Goal: Task Accomplishment & Management: Use online tool/utility

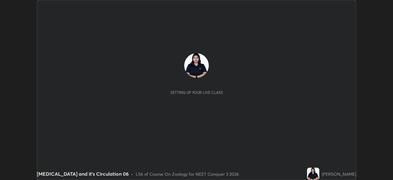
scroll to position [180, 392]
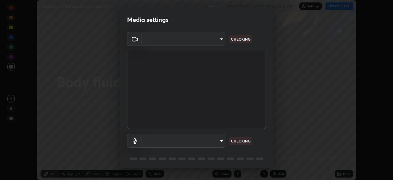
type input "ca2178d49a5cb12192a3fb46c4f9e24c845582a8c54499e9c28839f421edfd75"
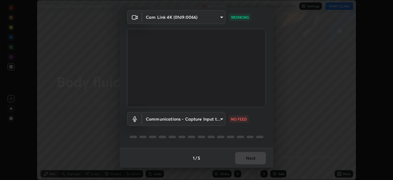
click at [222, 119] on body "Erase all [MEDICAL_DATA] and it's Circulation 06 Recording WAS SCHEDULED TO STA…" at bounding box center [196, 90] width 393 height 180
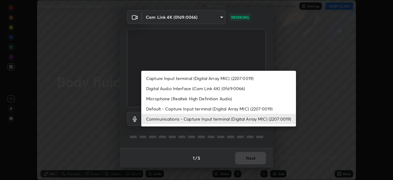
click at [203, 99] on li "Microphone (Realtek High Definition Audio)" at bounding box center [218, 98] width 155 height 10
type input "86aec7d829e42e6ea268cdcc98ba0c704b8f2fc3d2d016a195b452ad7add0abf"
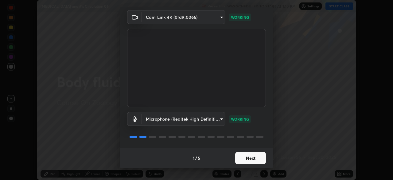
click at [261, 156] on button "Next" at bounding box center [250, 158] width 31 height 12
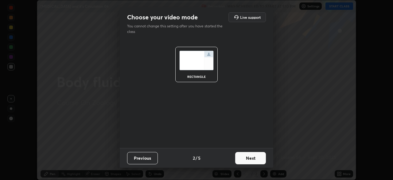
scroll to position [0, 0]
click at [263, 157] on button "Next" at bounding box center [250, 158] width 31 height 12
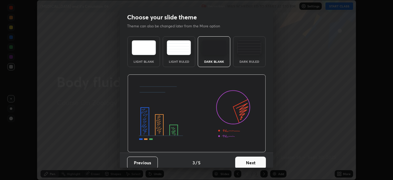
click at [263, 160] on button "Next" at bounding box center [250, 162] width 31 height 12
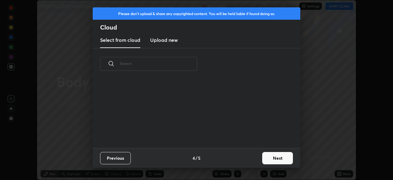
click at [265, 160] on button "Next" at bounding box center [277, 158] width 31 height 12
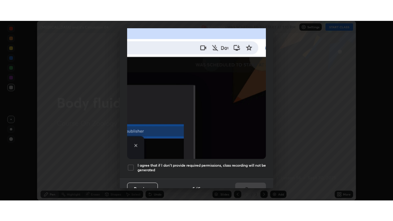
scroll to position [147, 0]
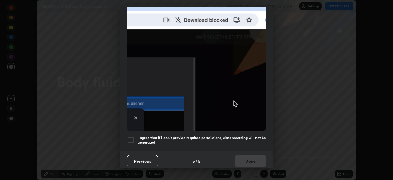
click at [131, 137] on div at bounding box center [130, 139] width 7 height 7
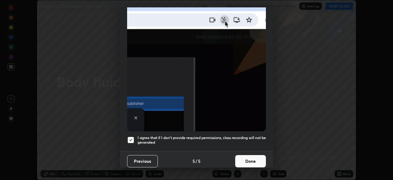
click at [249, 155] on button "Done" at bounding box center [250, 161] width 31 height 12
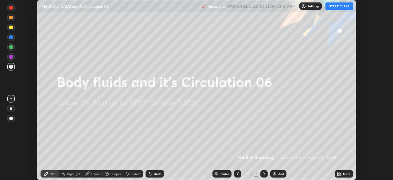
click at [344, 7] on button "START CLASS" at bounding box center [339, 5] width 28 height 7
click at [340, 172] on icon at bounding box center [340, 173] width 2 height 2
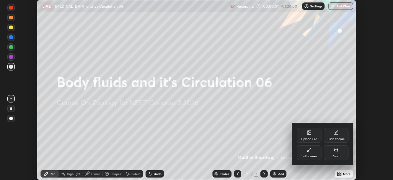
click at [313, 152] on div "Full screen" at bounding box center [309, 152] width 25 height 15
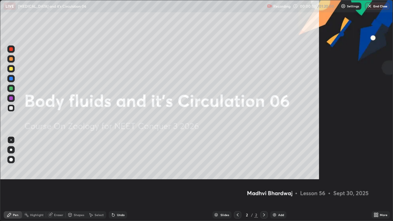
scroll to position [221, 393]
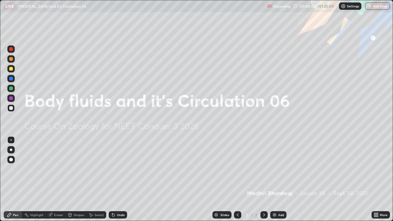
click at [279, 179] on div "Add" at bounding box center [278, 214] width 16 height 7
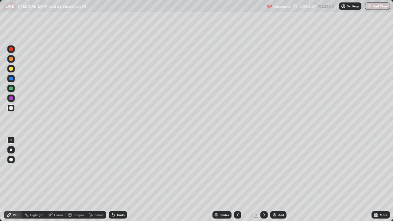
click at [14, 108] on div at bounding box center [10, 107] width 7 height 7
click at [13, 69] on div at bounding box center [11, 69] width 4 height 4
click at [12, 110] on div at bounding box center [11, 108] width 4 height 4
click at [281, 179] on div "Add" at bounding box center [281, 214] width 6 height 3
click at [12, 108] on div at bounding box center [11, 108] width 4 height 4
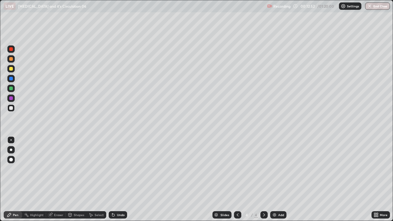
click at [59, 179] on div "Eraser" at bounding box center [58, 214] width 9 height 3
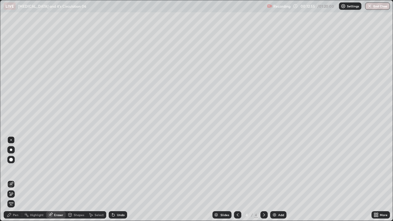
click at [12, 179] on div "Pen" at bounding box center [13, 214] width 18 height 7
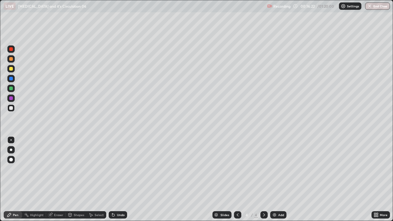
click at [280, 179] on div "Add" at bounding box center [281, 214] width 6 height 3
click at [11, 68] on div at bounding box center [11, 69] width 4 height 4
click at [13, 50] on div at bounding box center [10, 48] width 7 height 7
click at [14, 108] on div at bounding box center [10, 107] width 7 height 7
click at [13, 90] on div at bounding box center [10, 88] width 7 height 7
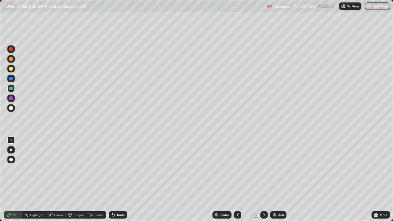
click at [125, 179] on div "Undo" at bounding box center [118, 214] width 18 height 7
click at [14, 51] on div at bounding box center [10, 48] width 7 height 7
click at [281, 179] on div "Add" at bounding box center [281, 214] width 6 height 3
click at [125, 179] on div "Undo" at bounding box center [116, 215] width 21 height 12
click at [125, 179] on div "Undo" at bounding box center [118, 214] width 18 height 7
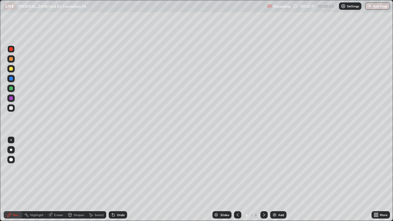
click at [125, 179] on div "Undo" at bounding box center [118, 214] width 18 height 7
click at [12, 110] on div at bounding box center [10, 107] width 7 height 7
click at [277, 179] on div "Add" at bounding box center [278, 214] width 16 height 7
click at [13, 70] on div at bounding box center [10, 68] width 7 height 7
click at [10, 109] on div at bounding box center [11, 108] width 4 height 4
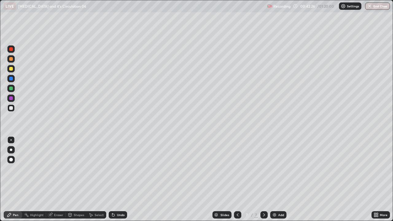
click at [11, 69] on div at bounding box center [11, 69] width 4 height 4
click at [282, 179] on div "Add" at bounding box center [281, 214] width 6 height 3
click at [13, 52] on div at bounding box center [10, 48] width 7 height 7
click at [13, 88] on div at bounding box center [11, 89] width 4 height 4
click at [14, 110] on div at bounding box center [10, 107] width 7 height 7
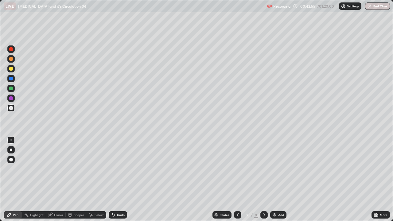
click at [11, 49] on div at bounding box center [11, 49] width 4 height 4
click at [14, 108] on div at bounding box center [10, 107] width 7 height 7
click at [13, 52] on div at bounding box center [10, 48] width 7 height 7
click at [13, 108] on div at bounding box center [11, 108] width 4 height 4
click at [14, 78] on div at bounding box center [10, 78] width 7 height 7
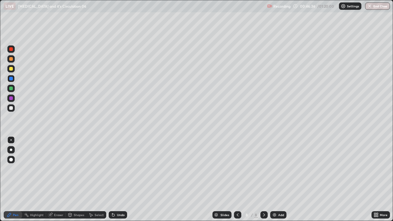
click at [11, 69] on div at bounding box center [11, 69] width 4 height 4
click at [14, 109] on div at bounding box center [10, 107] width 7 height 7
click at [183, 179] on div "Slides 8 / 8 Add" at bounding box center [249, 215] width 244 height 12
click at [11, 111] on div at bounding box center [10, 107] width 7 height 7
click at [10, 149] on div at bounding box center [11, 150] width 2 height 2
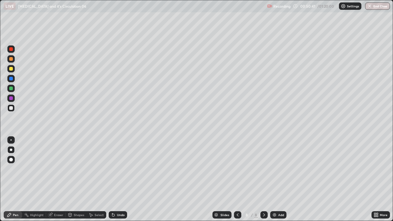
click at [90, 179] on icon at bounding box center [90, 214] width 5 height 5
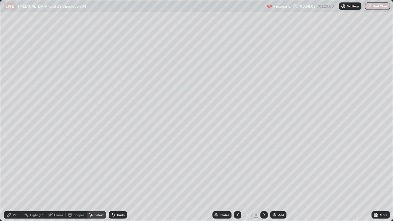
click at [280, 179] on div "Add" at bounding box center [281, 214] width 6 height 3
click at [75, 28] on div "0 ° Undo Copy Duplicate Duplicate to new slide Delete" at bounding box center [196, 110] width 392 height 220
click at [16, 179] on div "Pen" at bounding box center [16, 214] width 6 height 3
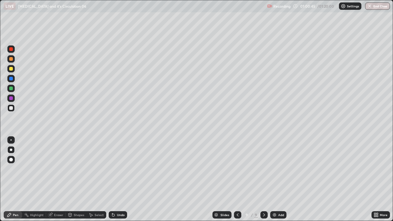
click at [14, 71] on div at bounding box center [10, 68] width 7 height 7
click at [60, 179] on div "Eraser" at bounding box center [58, 214] width 9 height 3
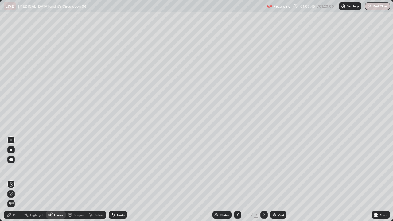
click at [14, 179] on div "Pen" at bounding box center [13, 214] width 18 height 7
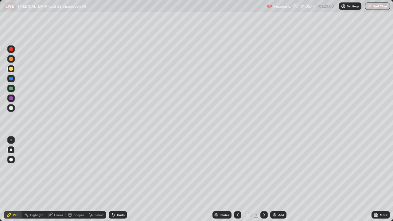
click at [119, 179] on div "Undo" at bounding box center [121, 214] width 8 height 3
click at [117, 179] on div "Undo" at bounding box center [121, 214] width 8 height 3
click at [118, 179] on div "Undo" at bounding box center [121, 214] width 8 height 3
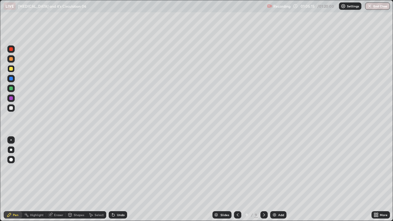
click at [118, 179] on div "Undo" at bounding box center [121, 214] width 8 height 3
click at [119, 179] on div "Undo" at bounding box center [121, 214] width 8 height 3
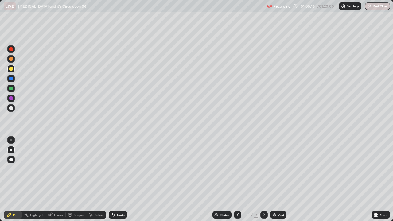
click at [119, 179] on div "Undo" at bounding box center [121, 214] width 8 height 3
click at [117, 179] on div "Undo" at bounding box center [121, 214] width 8 height 3
click at [115, 179] on div "Undo" at bounding box center [118, 214] width 18 height 7
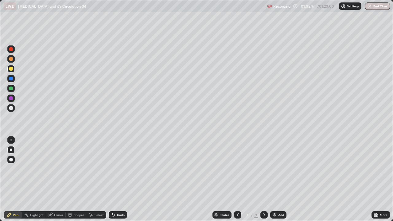
click at [112, 179] on icon at bounding box center [112, 213] width 1 height 1
click at [14, 110] on div at bounding box center [10, 107] width 7 height 7
click at [122, 179] on div "Undo" at bounding box center [121, 214] width 8 height 3
click at [118, 179] on div "Undo" at bounding box center [121, 214] width 8 height 3
click at [14, 78] on div at bounding box center [10, 78] width 7 height 7
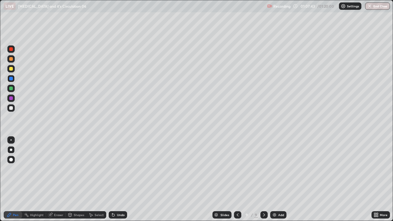
click at [285, 179] on div "Add" at bounding box center [278, 214] width 16 height 7
click at [13, 108] on div at bounding box center [10, 107] width 7 height 7
click at [13, 69] on div at bounding box center [11, 69] width 4 height 4
click at [11, 105] on div at bounding box center [10, 107] width 7 height 7
click at [285, 179] on div "Add" at bounding box center [278, 214] width 16 height 7
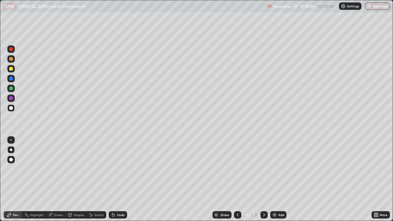
click at [14, 70] on div at bounding box center [10, 68] width 7 height 7
click at [11, 88] on div at bounding box center [11, 89] width 4 height 4
click at [121, 179] on div "Undo" at bounding box center [121, 214] width 8 height 3
click at [121, 179] on div "Undo" at bounding box center [118, 214] width 18 height 7
click at [121, 179] on div "Undo" at bounding box center [121, 214] width 8 height 3
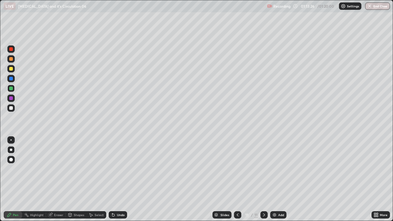
click at [13, 109] on div at bounding box center [10, 107] width 7 height 7
click at [276, 179] on div "Add" at bounding box center [278, 214] width 16 height 7
click at [14, 108] on div at bounding box center [10, 107] width 7 height 7
click at [14, 90] on div at bounding box center [10, 88] width 7 height 7
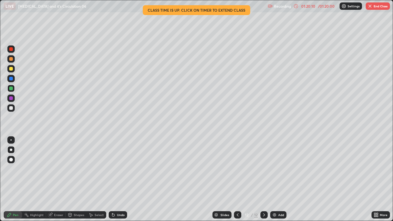
click at [369, 6] on img "button" at bounding box center [369, 6] width 5 height 5
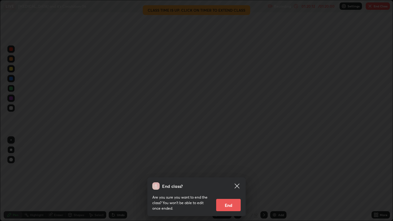
click at [229, 179] on button "End" at bounding box center [228, 205] width 25 height 12
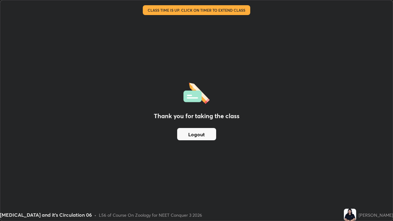
click at [201, 132] on button "Logout" at bounding box center [196, 134] width 39 height 12
click at [198, 129] on button "Logout" at bounding box center [196, 134] width 39 height 12
click at [200, 130] on button "Logout" at bounding box center [196, 134] width 39 height 12
click at [201, 129] on button "Logout" at bounding box center [196, 134] width 39 height 12
